Goal: Task Accomplishment & Management: Manage account settings

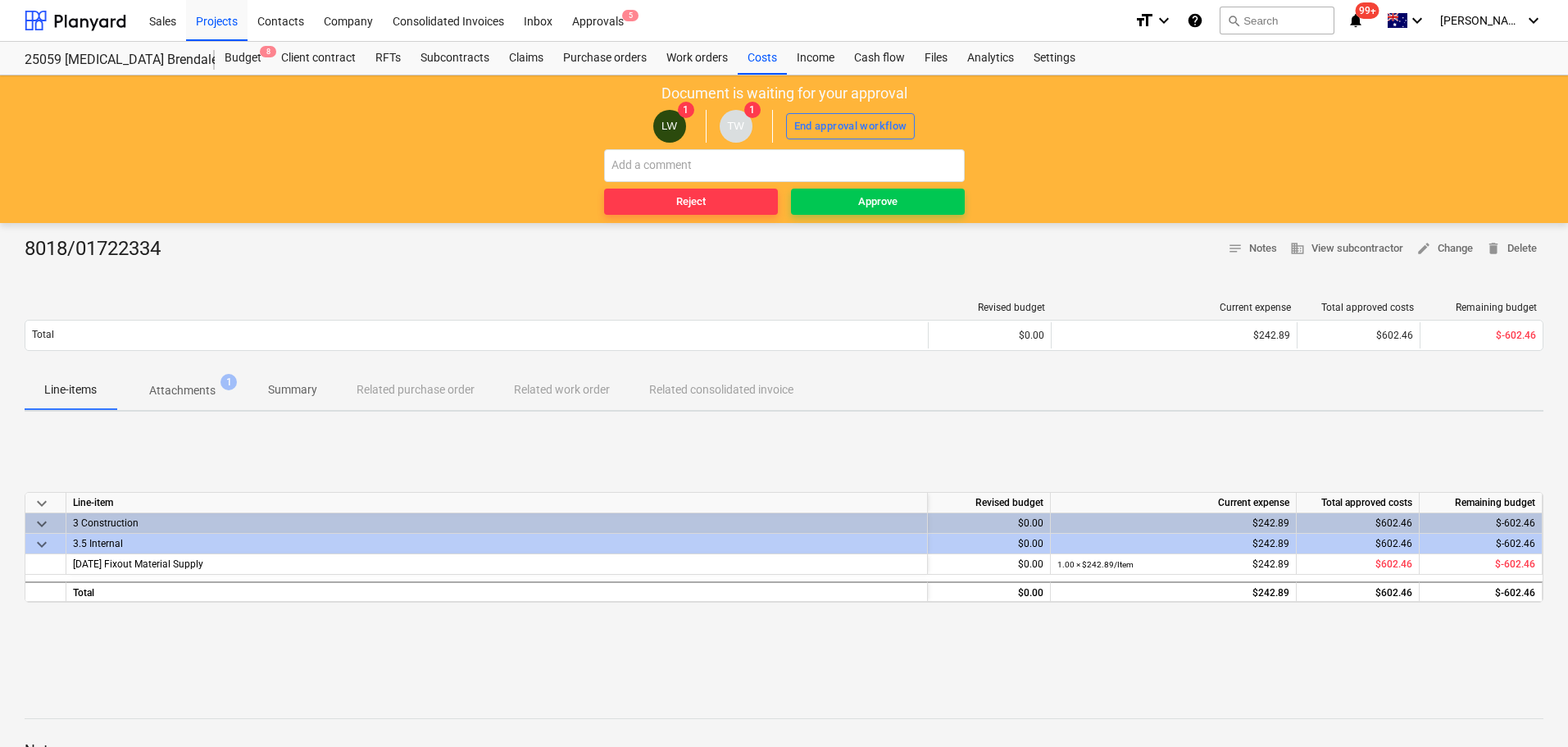
click at [203, 391] on p "Attachments" at bounding box center [182, 390] width 66 height 17
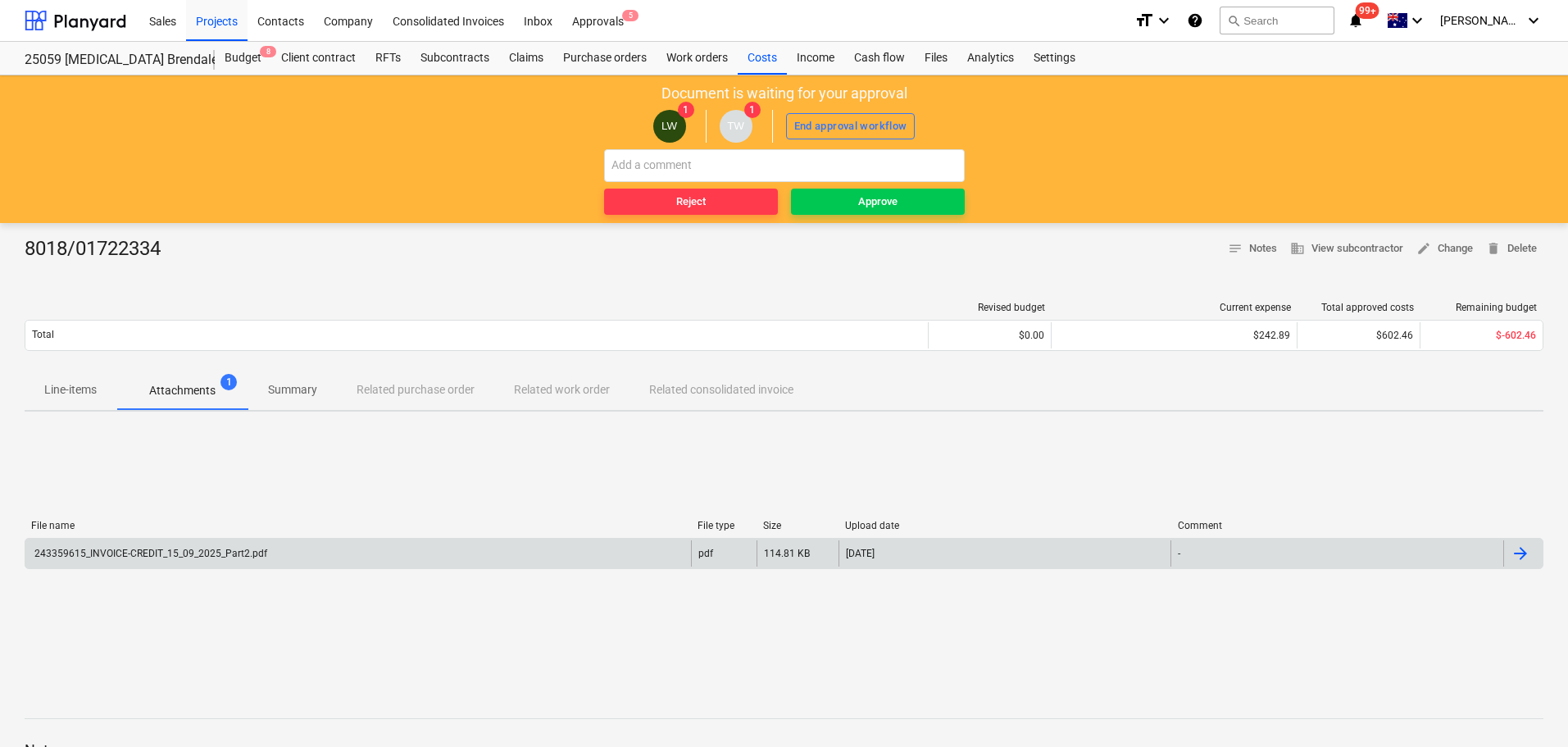
click at [185, 552] on div "243359615_INVOICE-CREDIT_15_09_2025_Part2.pdf" at bounding box center [150, 553] width 235 height 12
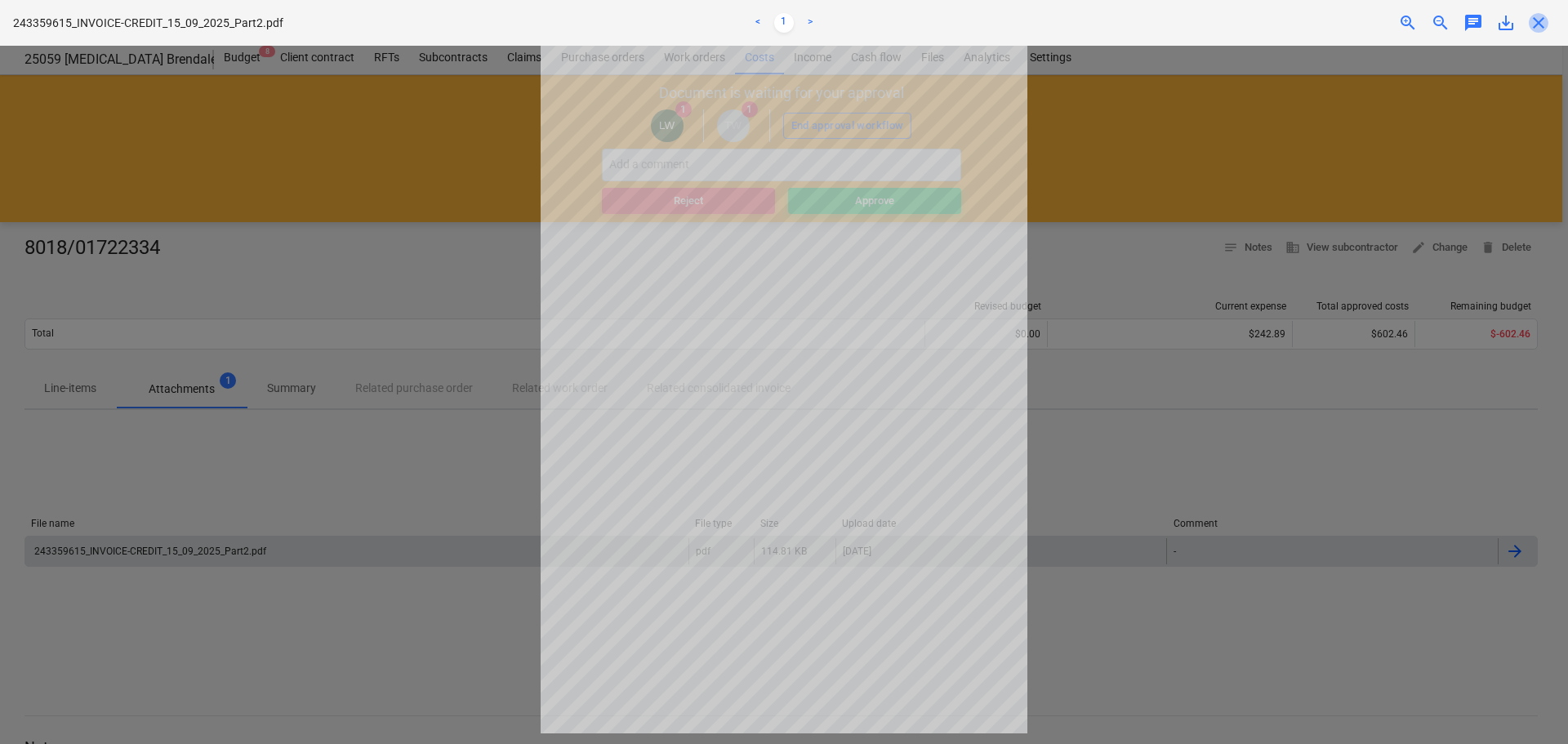
click at [1539, 27] on span "close" at bounding box center [1538, 23] width 20 height 20
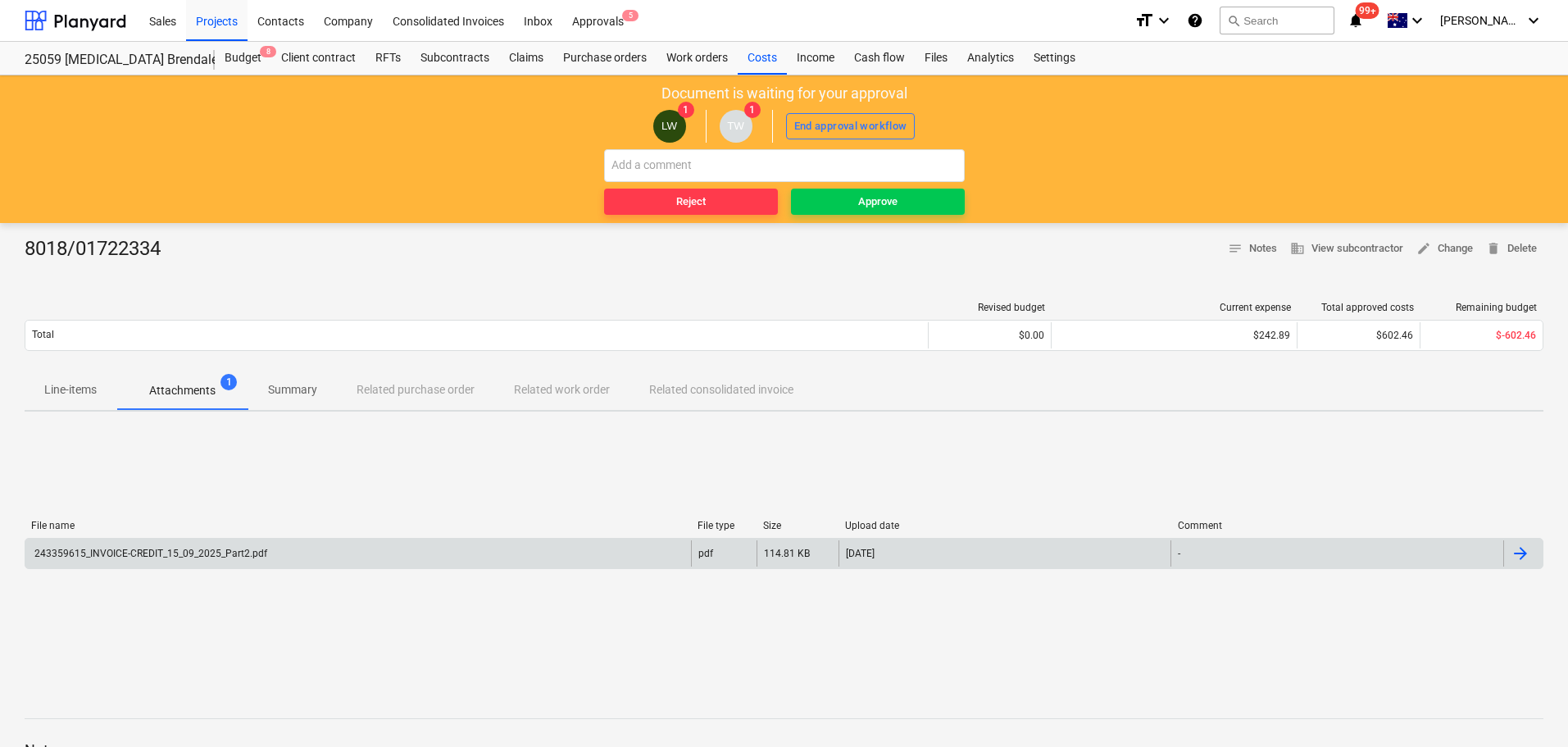
click at [84, 395] on p "Line-items" at bounding box center [70, 390] width 52 height 17
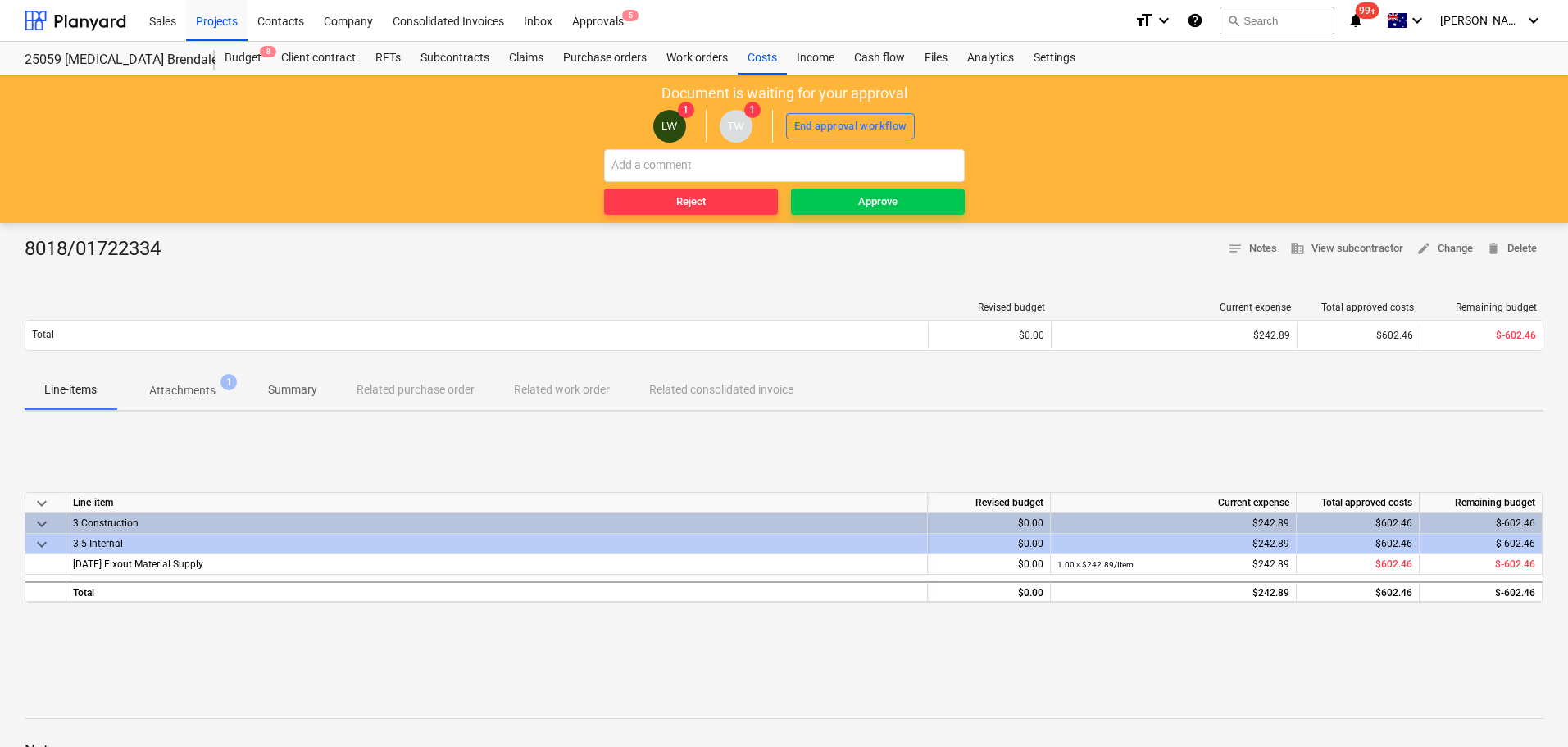
click at [161, 384] on p "Attachments" at bounding box center [182, 390] width 66 height 17
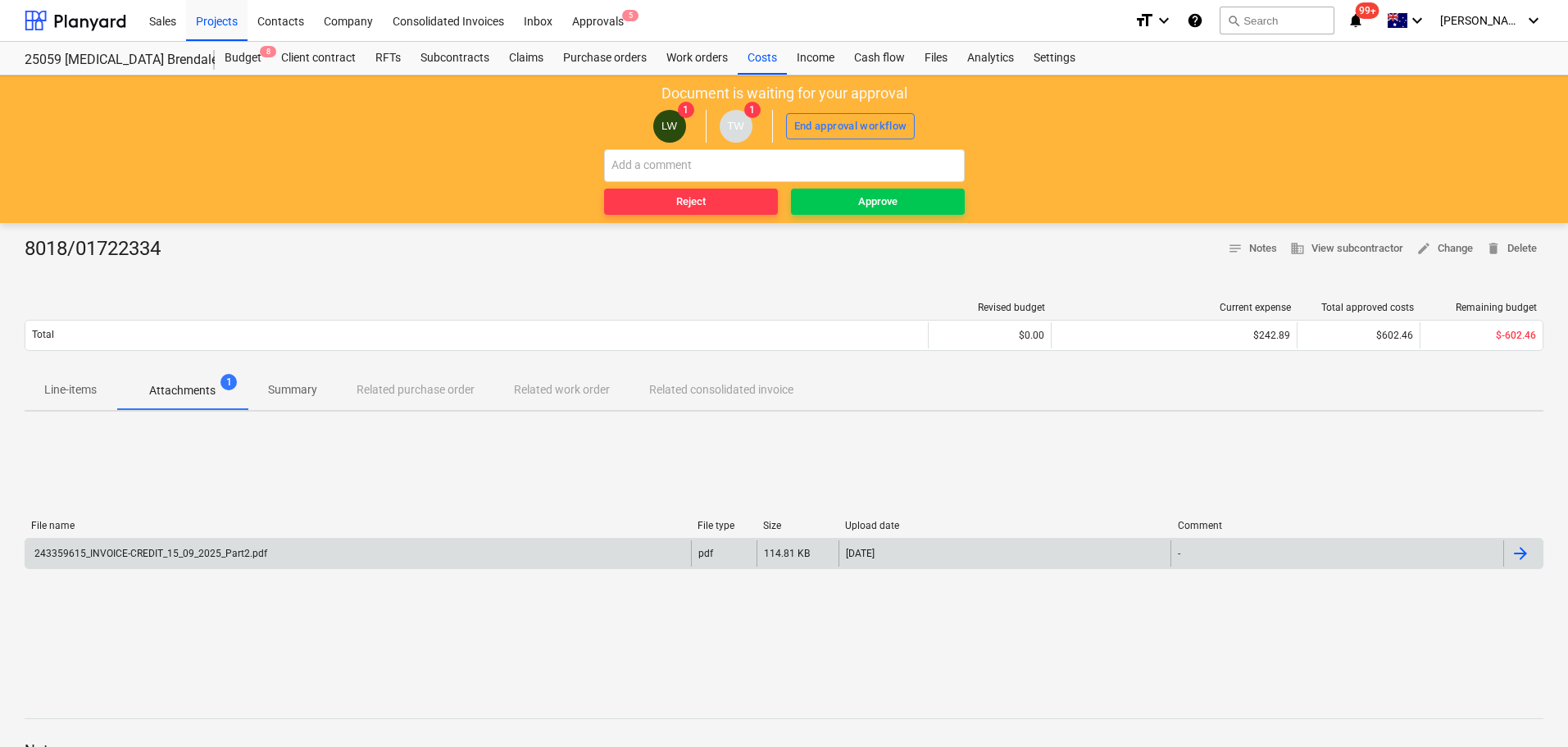
click at [159, 561] on div "243359615_INVOICE-CREDIT_15_09_2025_Part2.pdf" at bounding box center [358, 553] width 666 height 26
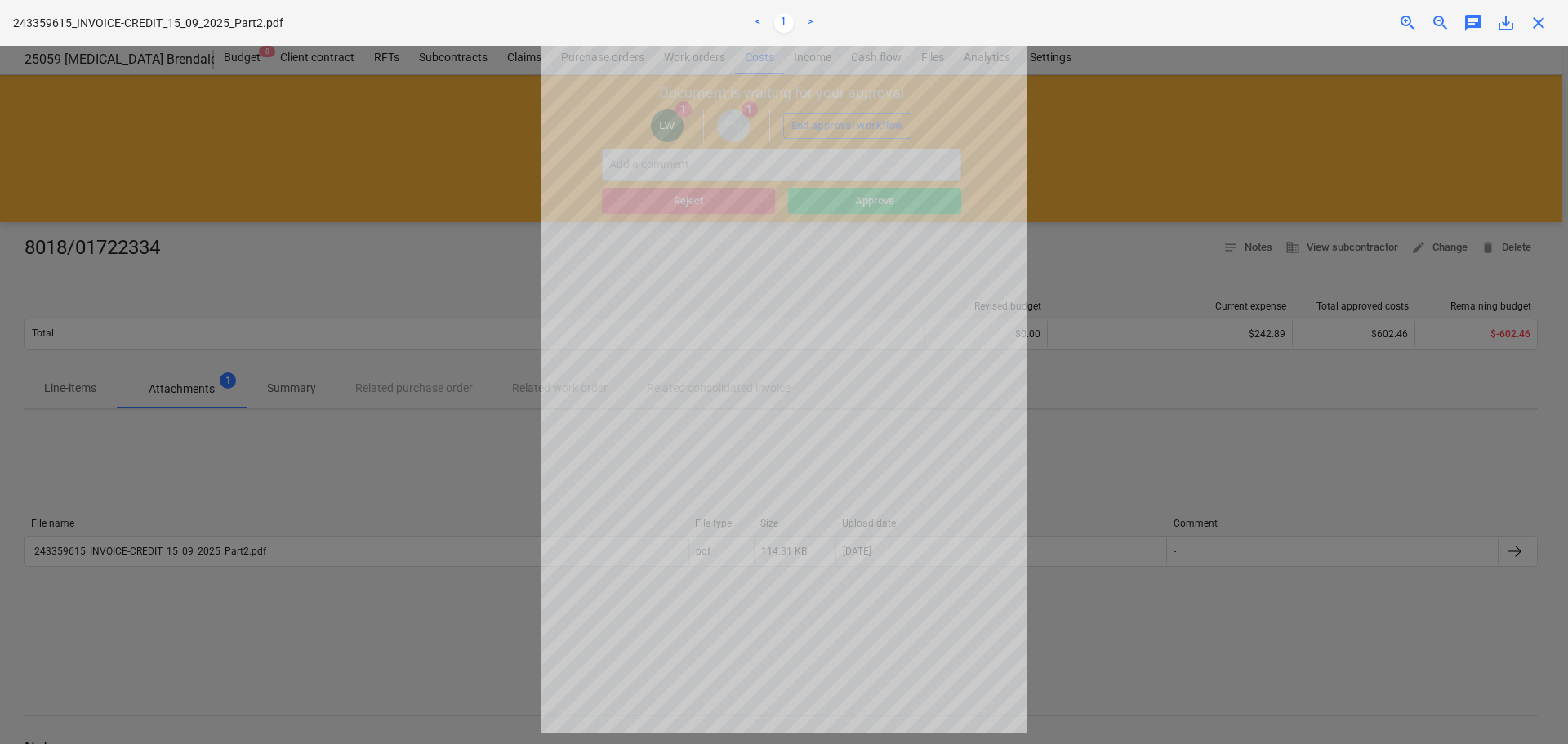
click at [1204, 554] on div at bounding box center [784, 394] width 1568 height 698
click at [1537, 27] on span "close" at bounding box center [1538, 23] width 20 height 20
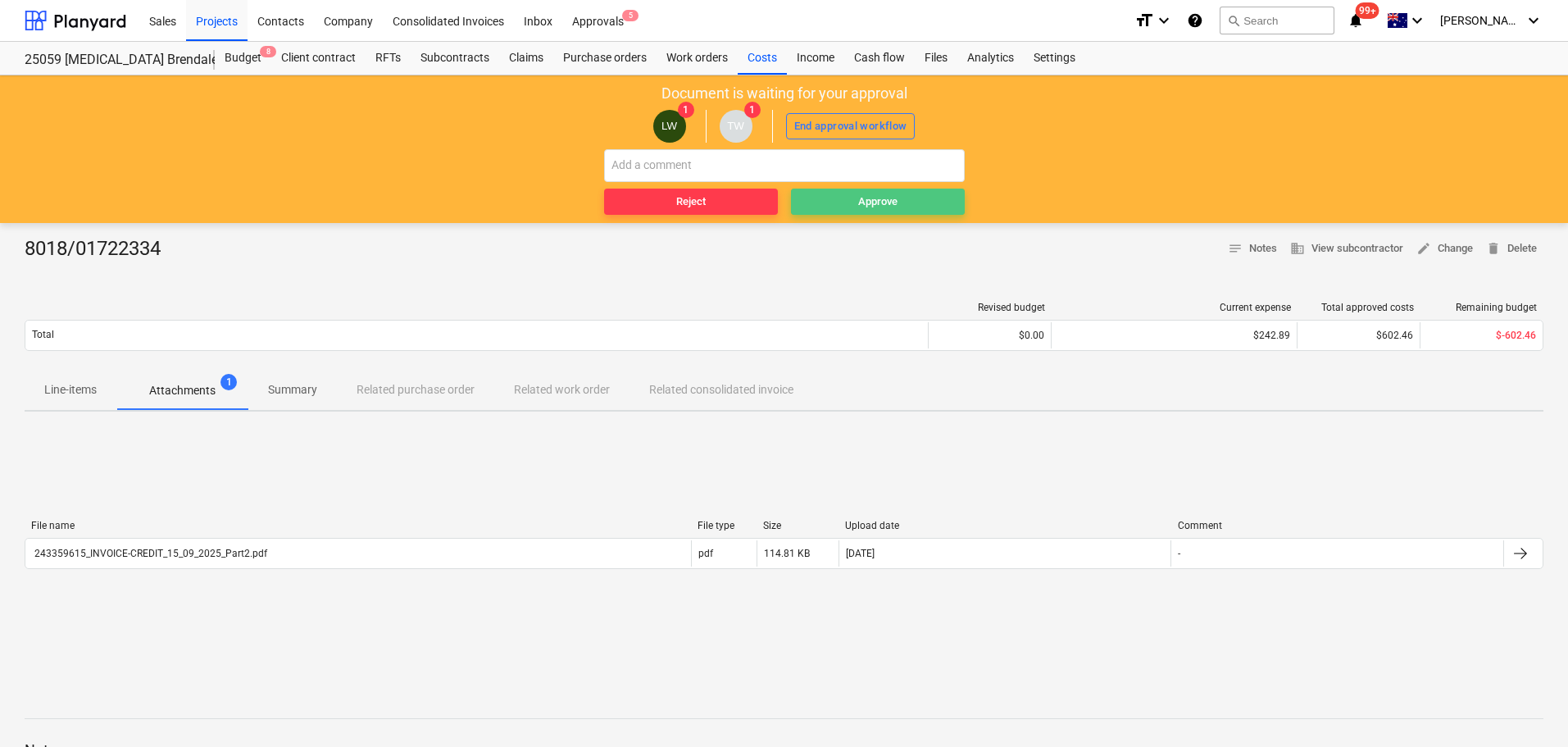
click at [917, 203] on span "Approve" at bounding box center [877, 202] width 160 height 19
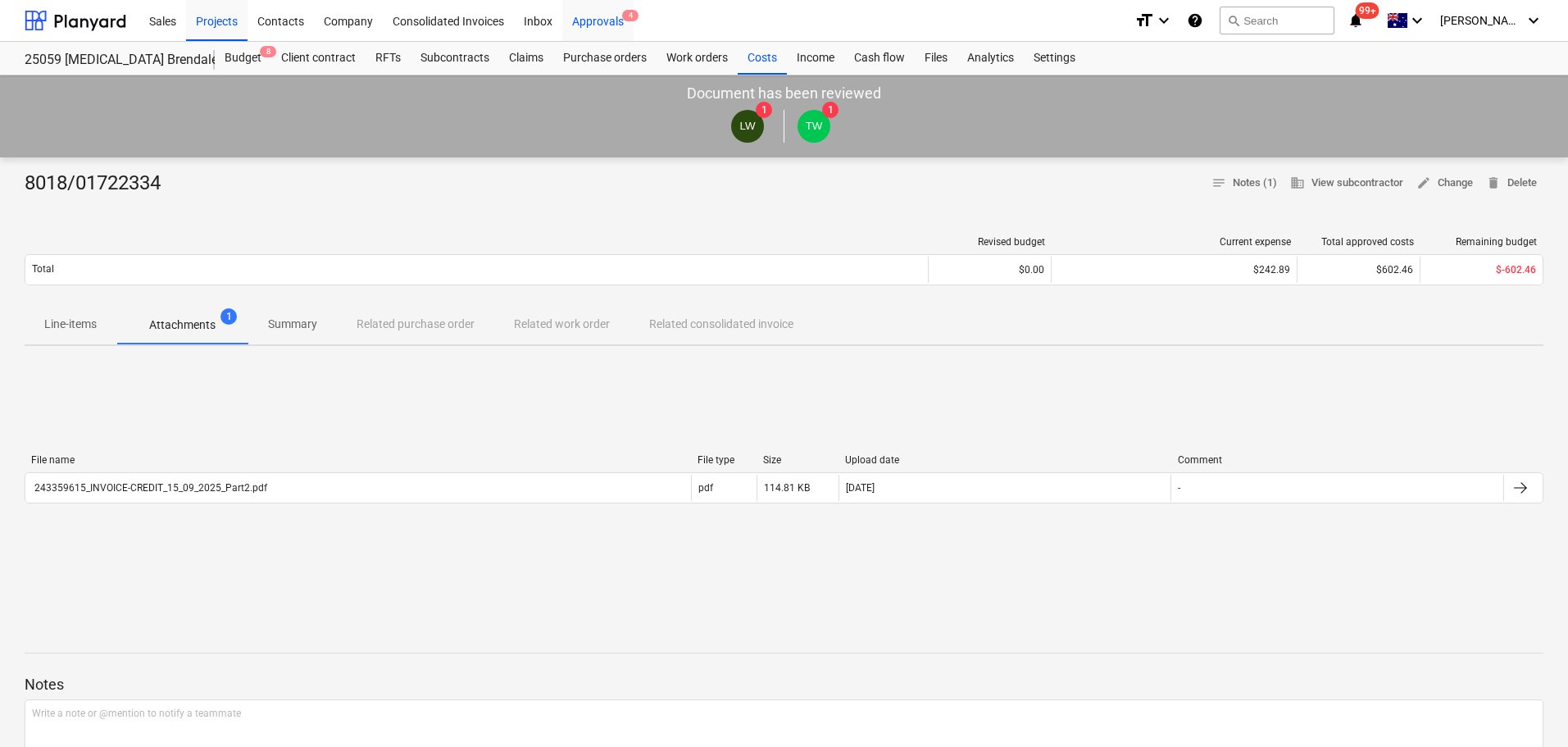
click at [605, 14] on div "Approvals 4" at bounding box center [598, 20] width 71 height 42
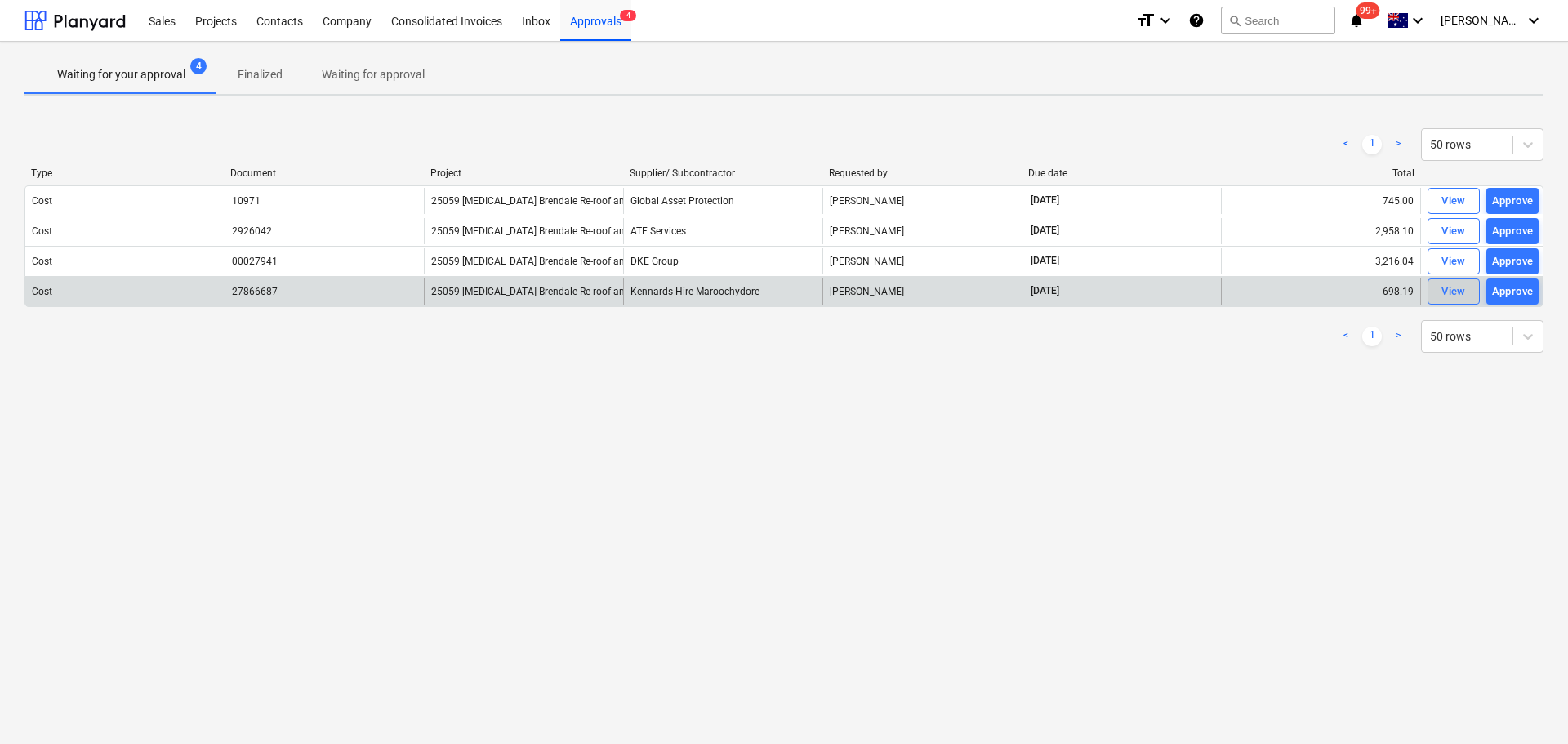
click at [1452, 294] on div "View" at bounding box center [1453, 292] width 25 height 19
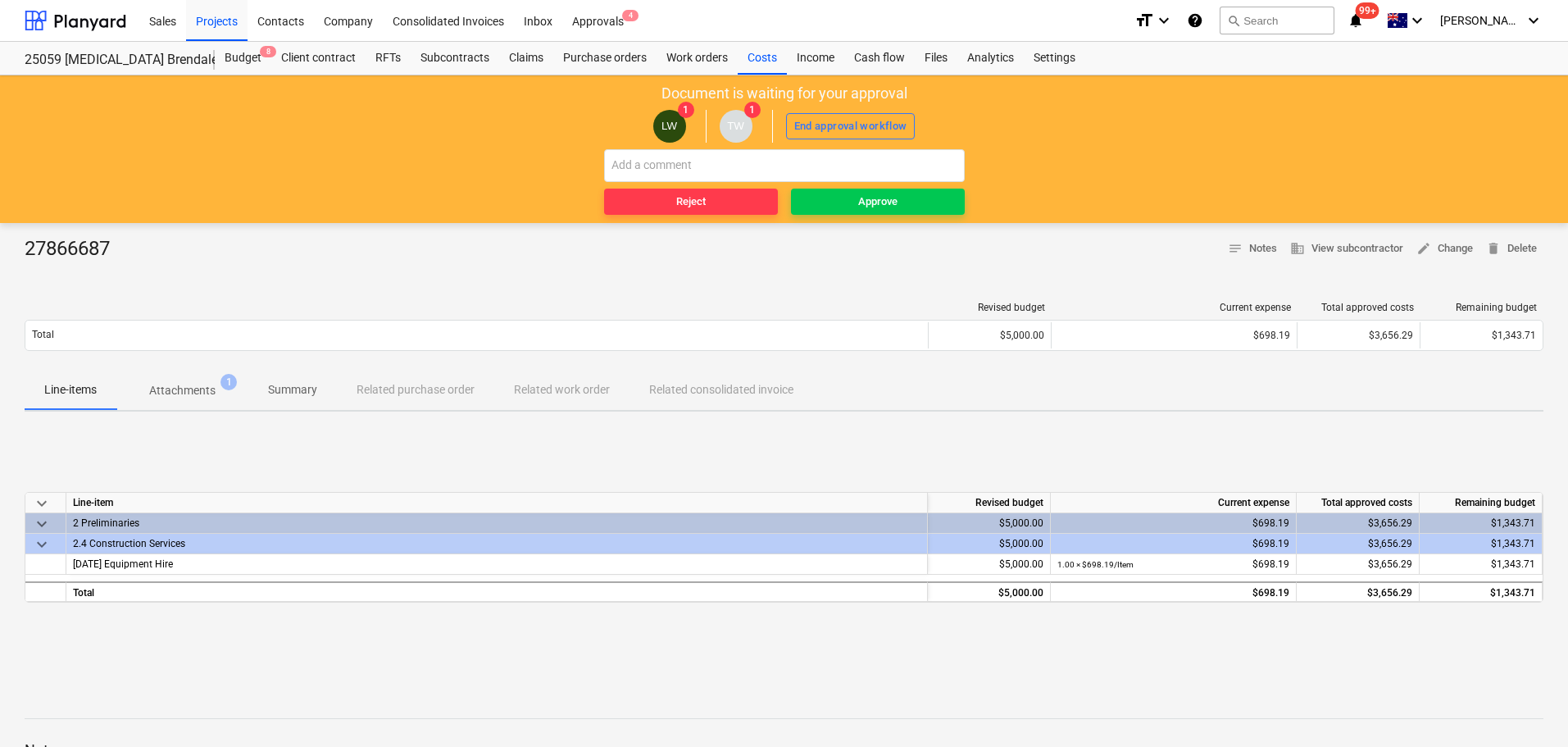
click at [194, 394] on p "Attachments" at bounding box center [182, 390] width 66 height 17
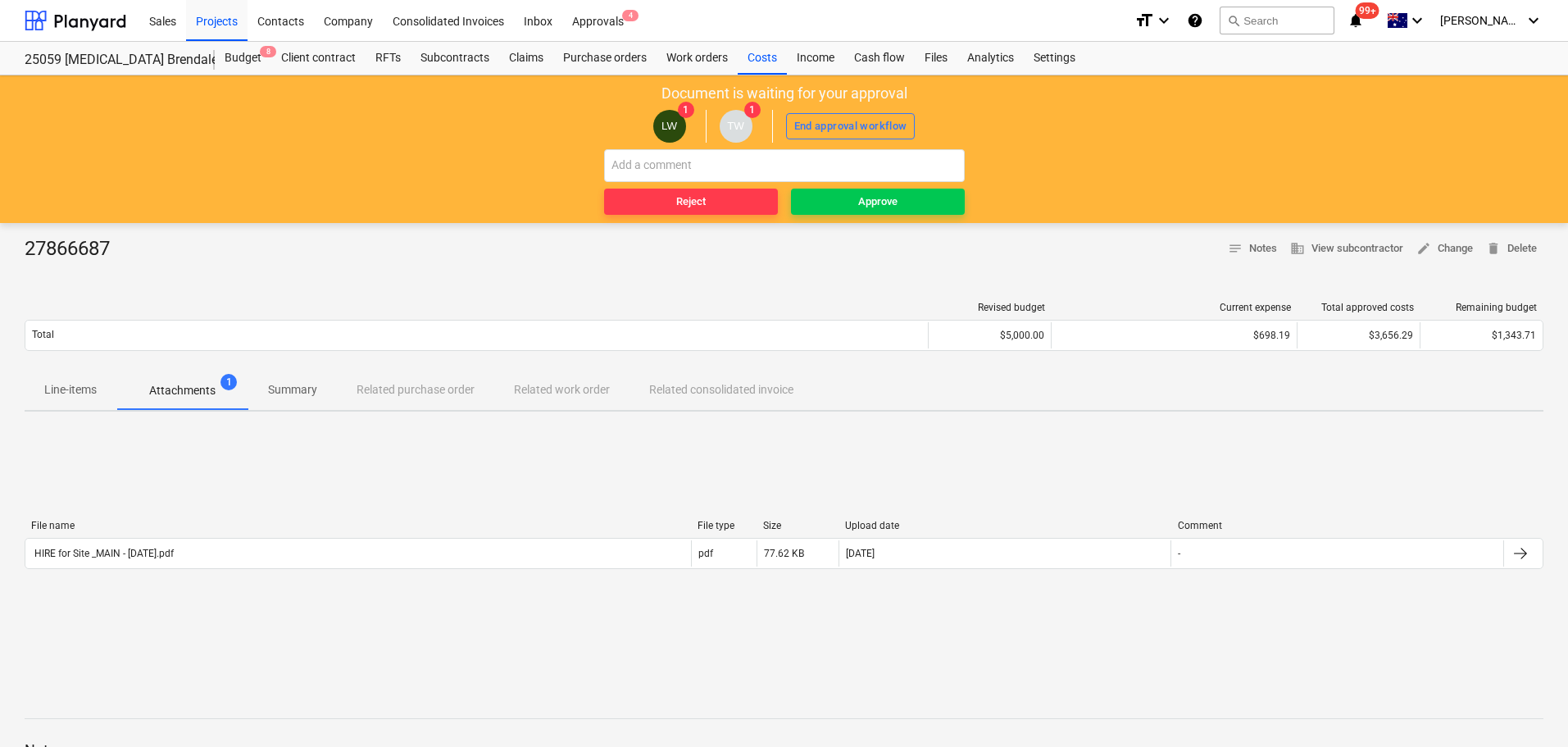
click at [92, 533] on div "File name File type Size Upload date Comment" at bounding box center [784, 529] width 1518 height 18
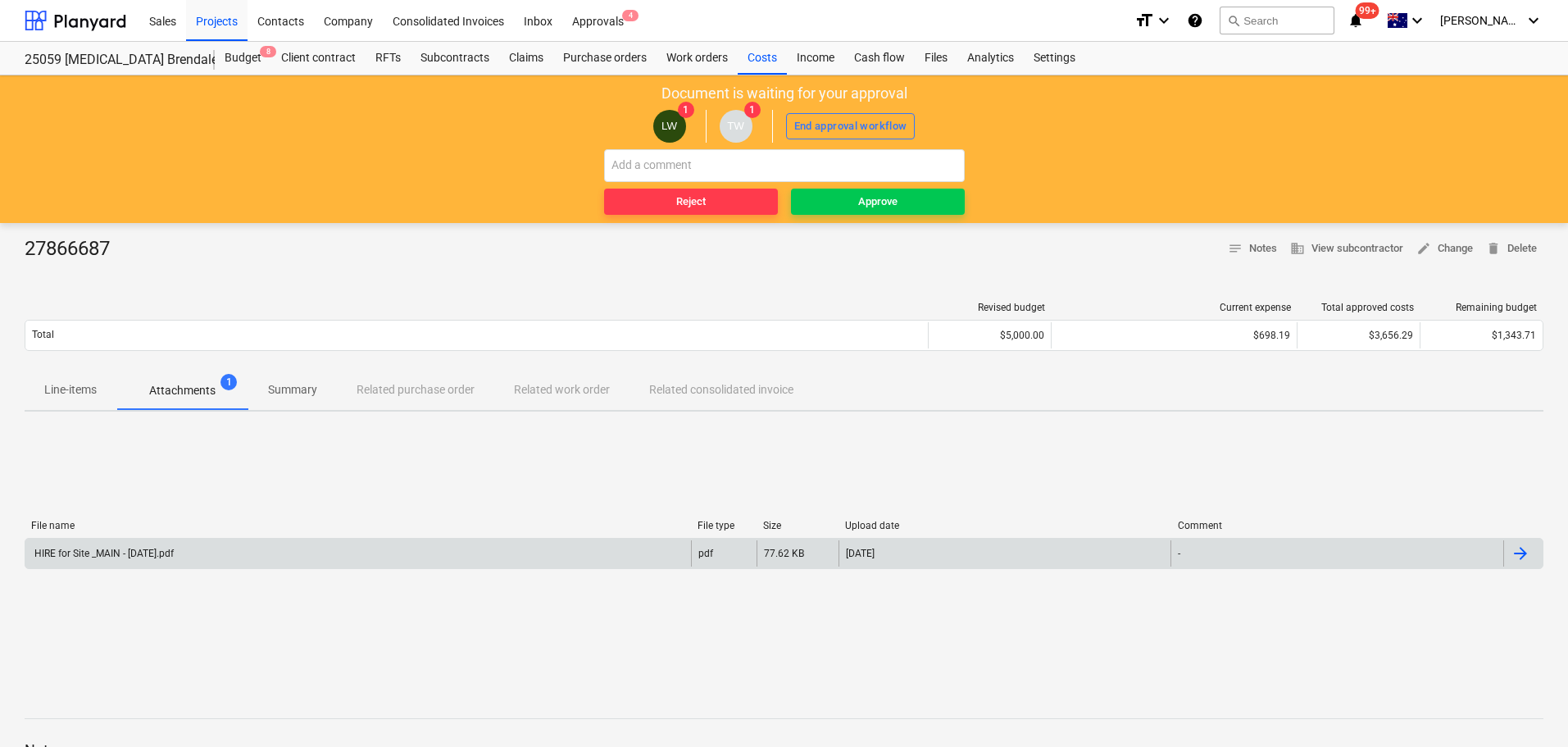
click at [97, 553] on div "HIRE for Site _MAIN - [DATE].pdf" at bounding box center [103, 553] width 141 height 12
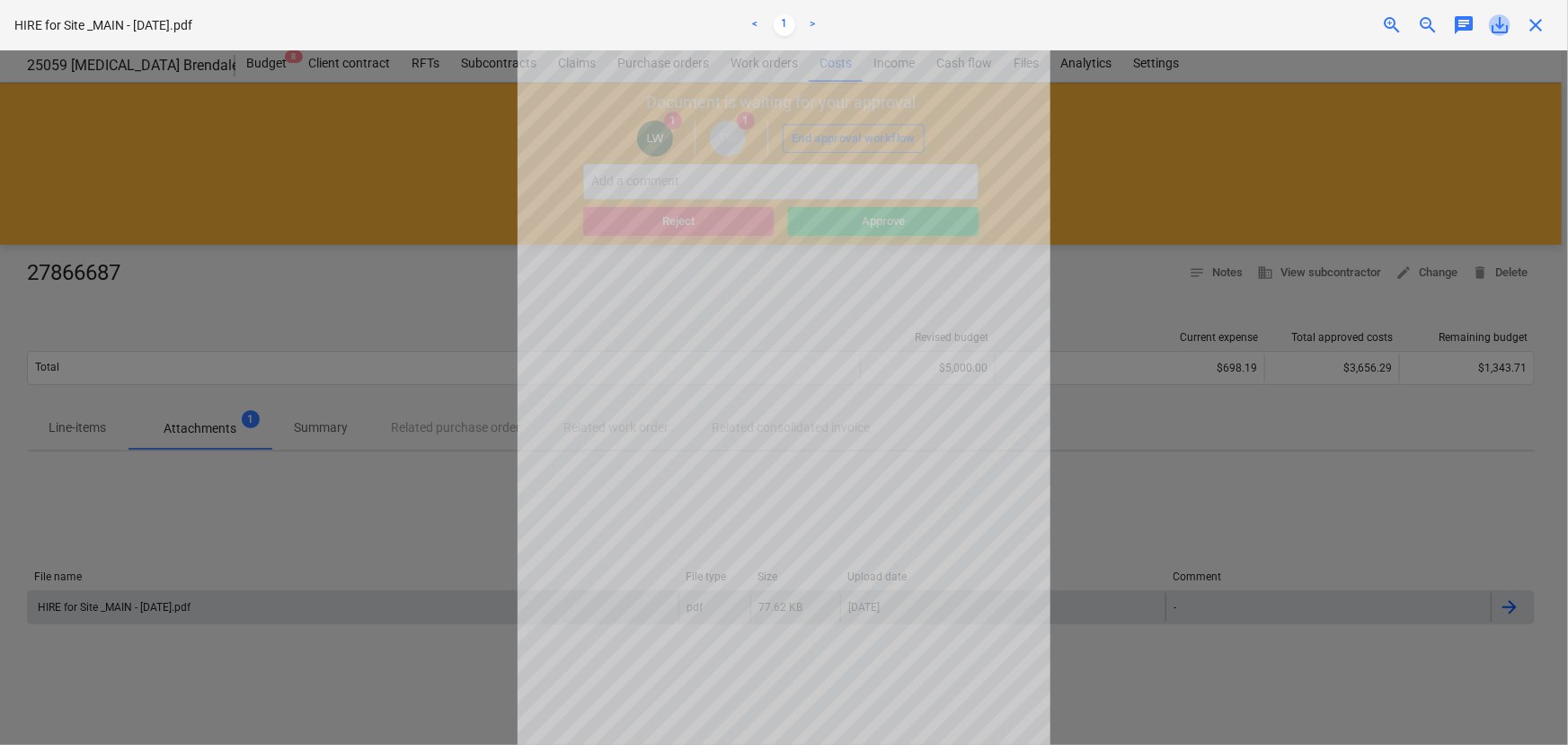
click at [1501, 32] on span "save_alt" at bounding box center [1500, 25] width 22 height 22
click at [1536, 25] on span "close" at bounding box center [1536, 25] width 22 height 22
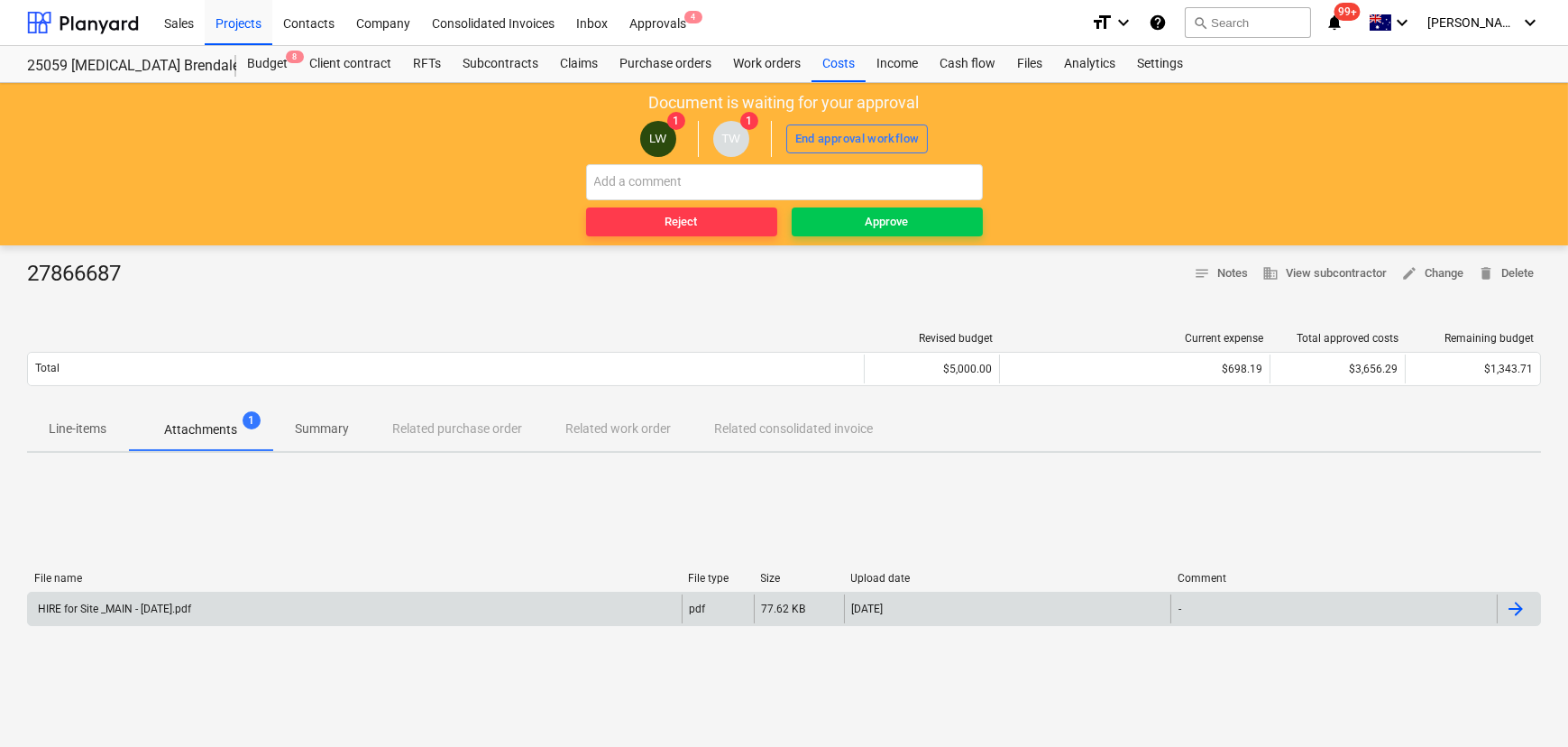
click at [81, 429] on p "Line-items" at bounding box center [77, 429] width 57 height 19
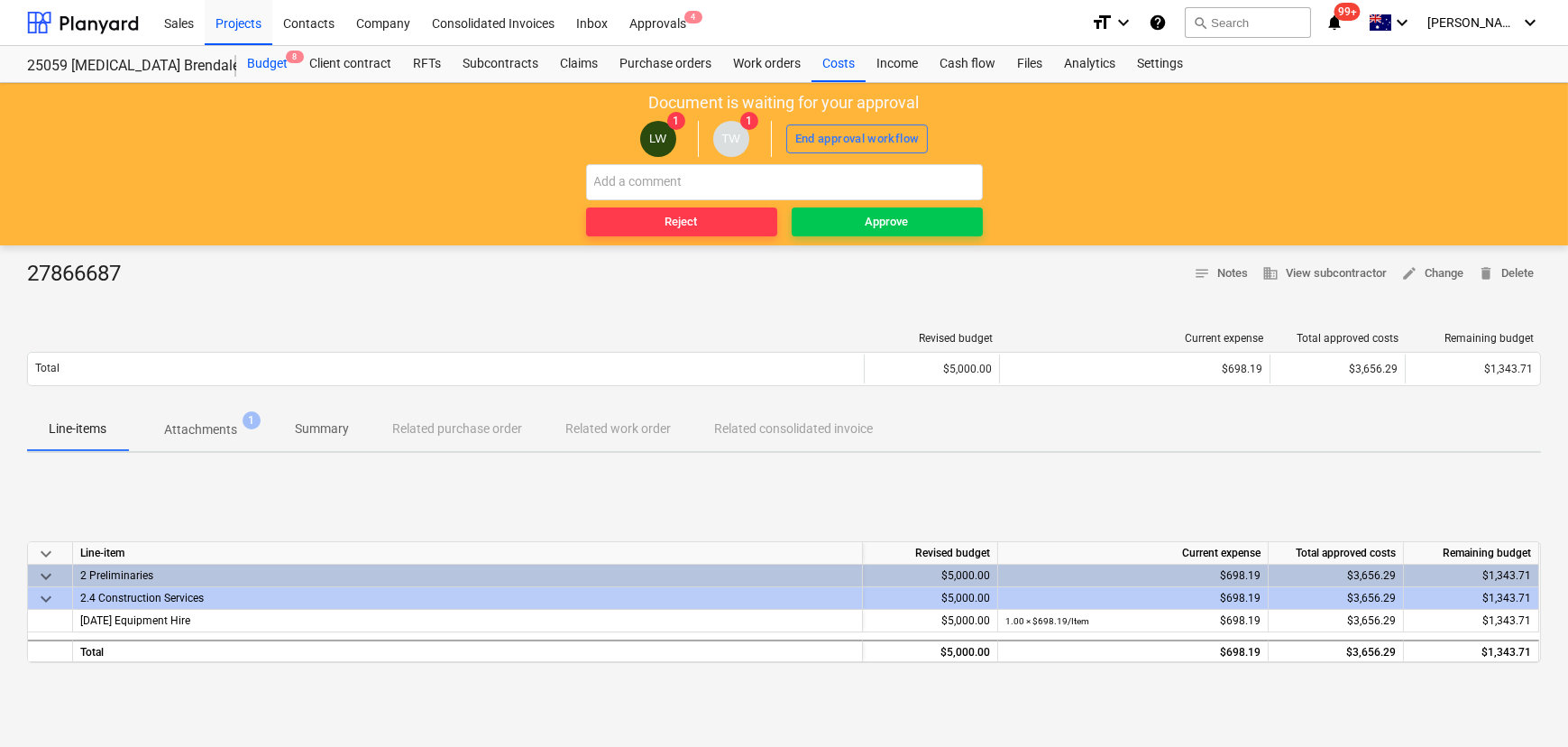
click at [257, 66] on div "Budget 8" at bounding box center [268, 65] width 62 height 36
